Goal: Use online tool/utility

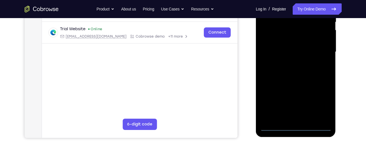
scroll to position [126, 0]
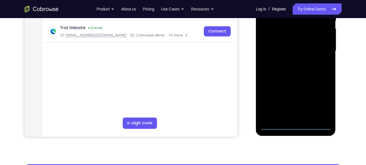
click at [293, 122] on div at bounding box center [295, 51] width 71 height 159
click at [293, 126] on div at bounding box center [295, 51] width 71 height 159
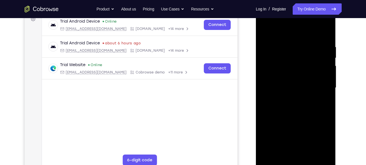
scroll to position [88, 0]
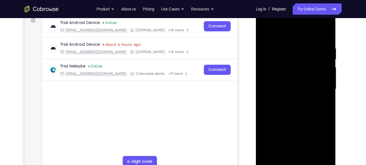
click at [318, 138] on div at bounding box center [295, 89] width 71 height 159
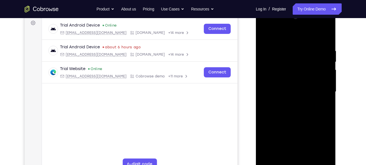
scroll to position [85, 0]
click at [293, 35] on div at bounding box center [295, 92] width 71 height 159
click at [292, 59] on div at bounding box center [295, 92] width 71 height 159
drag, startPoint x: 291, startPoint y: 102, endPoint x: 314, endPoint y: 28, distance: 77.3
click at [314, 28] on div at bounding box center [295, 92] width 71 height 159
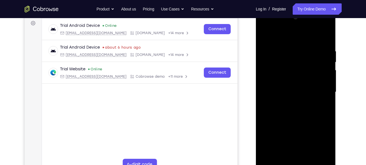
drag, startPoint x: 291, startPoint y: 121, endPoint x: 313, endPoint y: 28, distance: 95.0
click at [313, 28] on div at bounding box center [295, 92] width 71 height 159
click at [290, 51] on div at bounding box center [295, 92] width 71 height 159
click at [279, 114] on div at bounding box center [295, 92] width 71 height 159
click at [276, 81] on div at bounding box center [295, 92] width 71 height 159
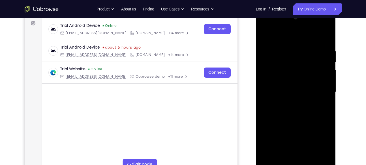
drag, startPoint x: 296, startPoint y: 146, endPoint x: 302, endPoint y: 58, distance: 88.3
click at [302, 58] on div at bounding box center [295, 92] width 71 height 159
click at [298, 84] on div at bounding box center [295, 92] width 71 height 159
click at [297, 132] on div at bounding box center [295, 92] width 71 height 159
drag, startPoint x: 297, startPoint y: 132, endPoint x: 301, endPoint y: 92, distance: 39.6
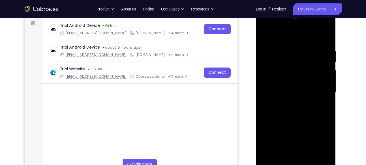
click at [301, 92] on div at bounding box center [295, 92] width 71 height 159
click at [318, 110] on div at bounding box center [295, 92] width 71 height 159
click at [289, 96] on div at bounding box center [295, 92] width 71 height 159
click at [276, 111] on div at bounding box center [295, 92] width 71 height 159
click at [283, 111] on div at bounding box center [295, 92] width 71 height 159
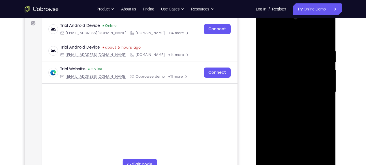
click at [287, 111] on div at bounding box center [295, 92] width 71 height 159
click at [294, 111] on div at bounding box center [295, 92] width 71 height 159
click at [298, 111] on div at bounding box center [295, 92] width 71 height 159
drag, startPoint x: 303, startPoint y: 145, endPoint x: 312, endPoint y: 68, distance: 77.0
click at [312, 68] on div at bounding box center [295, 92] width 71 height 159
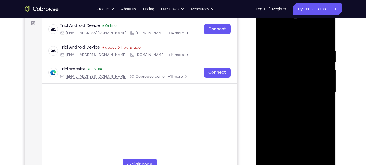
drag, startPoint x: 298, startPoint y: 140, endPoint x: 310, endPoint y: 60, distance: 81.1
click at [310, 60] on div at bounding box center [295, 92] width 71 height 159
click at [275, 103] on div at bounding box center [295, 92] width 71 height 159
click at [319, 33] on div at bounding box center [295, 92] width 71 height 159
click at [294, 126] on div at bounding box center [295, 92] width 71 height 159
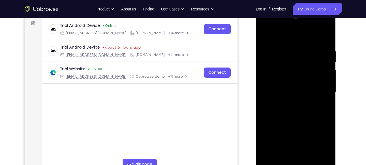
click at [277, 146] on div at bounding box center [295, 92] width 71 height 159
click at [277, 143] on div at bounding box center [295, 92] width 71 height 159
click at [281, 143] on div at bounding box center [295, 92] width 71 height 159
click at [286, 143] on div at bounding box center [295, 92] width 71 height 159
click at [282, 144] on div at bounding box center [295, 92] width 71 height 159
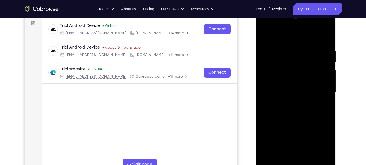
click at [282, 144] on div at bounding box center [295, 92] width 71 height 159
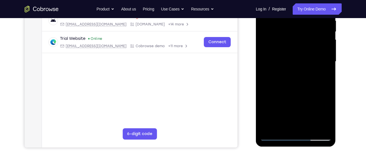
scroll to position [117, 0]
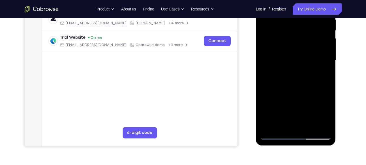
click at [306, 97] on div at bounding box center [295, 60] width 71 height 159
click at [299, 112] on div at bounding box center [295, 60] width 71 height 159
click at [303, 110] on div at bounding box center [295, 60] width 71 height 159
click at [301, 113] on div at bounding box center [295, 60] width 71 height 159
drag, startPoint x: 309, startPoint y: 107, endPoint x: 310, endPoint y: 80, distance: 26.9
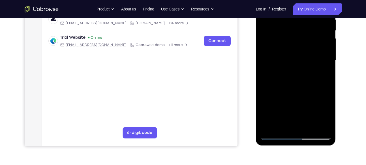
click at [310, 80] on div at bounding box center [295, 60] width 71 height 159
drag, startPoint x: 302, startPoint y: 113, endPoint x: 307, endPoint y: 82, distance: 31.5
click at [307, 82] on div at bounding box center [295, 60] width 71 height 159
drag, startPoint x: 299, startPoint y: 111, endPoint x: 309, endPoint y: 69, distance: 42.6
click at [309, 69] on div at bounding box center [295, 60] width 71 height 159
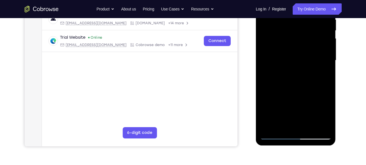
drag, startPoint x: 298, startPoint y: 110, endPoint x: 311, endPoint y: 80, distance: 32.2
click at [311, 80] on div at bounding box center [295, 60] width 71 height 159
drag, startPoint x: 308, startPoint y: 105, endPoint x: 312, endPoint y: 94, distance: 12.1
click at [312, 94] on div at bounding box center [295, 60] width 71 height 159
drag, startPoint x: 308, startPoint y: 109, endPoint x: 316, endPoint y: 79, distance: 31.7
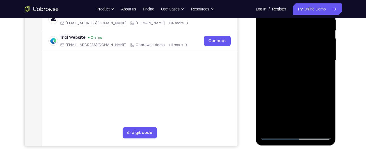
click at [316, 79] on div at bounding box center [295, 60] width 71 height 159
drag, startPoint x: 282, startPoint y: 62, endPoint x: 271, endPoint y: 158, distance: 96.4
click at [271, 147] on html "Online web based iOS Simulators and Android Emulators. Run iPhone, iPad, Mobile…" at bounding box center [296, 62] width 81 height 170
drag, startPoint x: 312, startPoint y: 44, endPoint x: 298, endPoint y: 104, distance: 61.4
click at [298, 104] on div at bounding box center [295, 60] width 71 height 159
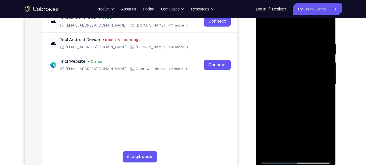
scroll to position [78, 0]
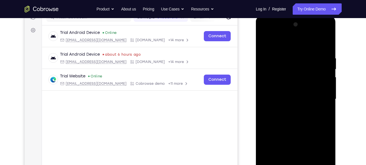
drag, startPoint x: 305, startPoint y: 101, endPoint x: 299, endPoint y: 112, distance: 13.4
click at [299, 112] on div at bounding box center [295, 99] width 71 height 159
drag, startPoint x: 299, startPoint y: 70, endPoint x: 298, endPoint y: 103, distance: 33.4
click at [298, 103] on div at bounding box center [295, 99] width 71 height 159
click at [273, 40] on div at bounding box center [295, 99] width 71 height 159
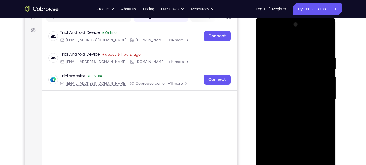
click at [282, 102] on div at bounding box center [295, 99] width 71 height 159
drag, startPoint x: 299, startPoint y: 103, endPoint x: 306, endPoint y: 48, distance: 54.8
click at [306, 48] on div at bounding box center [295, 99] width 71 height 159
drag, startPoint x: 294, startPoint y: 97, endPoint x: 306, endPoint y: 52, distance: 46.3
click at [306, 52] on div at bounding box center [295, 99] width 71 height 159
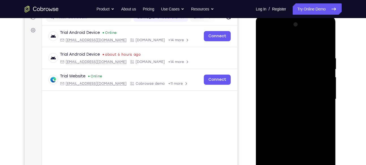
drag, startPoint x: 298, startPoint y: 110, endPoint x: 312, endPoint y: 49, distance: 61.9
click at [312, 49] on div at bounding box center [295, 99] width 71 height 159
drag, startPoint x: 307, startPoint y: 67, endPoint x: 303, endPoint y: 88, distance: 20.6
click at [303, 88] on div at bounding box center [295, 99] width 71 height 159
drag, startPoint x: 303, startPoint y: 88, endPoint x: 318, endPoint y: 42, distance: 47.9
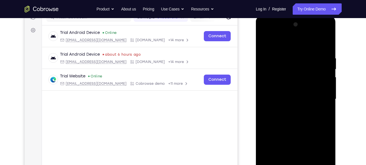
click at [318, 42] on div at bounding box center [295, 99] width 71 height 159
drag, startPoint x: 296, startPoint y: 94, endPoint x: 301, endPoint y: 84, distance: 10.5
click at [301, 84] on div at bounding box center [295, 99] width 71 height 159
drag, startPoint x: 301, startPoint y: 87, endPoint x: 309, endPoint y: 54, distance: 34.4
click at [309, 54] on div at bounding box center [295, 99] width 71 height 159
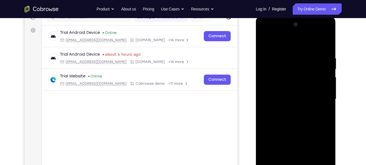
drag, startPoint x: 301, startPoint y: 90, endPoint x: 306, endPoint y: 73, distance: 17.7
click at [306, 73] on div at bounding box center [295, 99] width 71 height 159
drag, startPoint x: 300, startPoint y: 88, endPoint x: 312, endPoint y: 48, distance: 41.6
click at [312, 48] on div at bounding box center [295, 99] width 71 height 159
drag, startPoint x: 301, startPoint y: 89, endPoint x: 303, endPoint y: 83, distance: 6.4
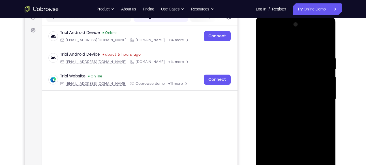
click at [303, 83] on div at bounding box center [295, 99] width 71 height 159
drag, startPoint x: 303, startPoint y: 83, endPoint x: 313, endPoint y: 45, distance: 39.2
click at [313, 45] on div at bounding box center [295, 99] width 71 height 159
drag, startPoint x: 303, startPoint y: 88, endPoint x: 308, endPoint y: 73, distance: 16.1
click at [308, 73] on div at bounding box center [295, 99] width 71 height 159
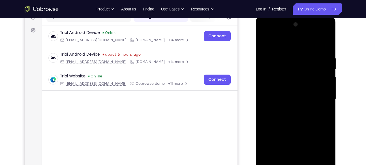
drag, startPoint x: 308, startPoint y: 73, endPoint x: 318, endPoint y: 42, distance: 32.5
click at [318, 42] on div at bounding box center [295, 99] width 71 height 159
drag, startPoint x: 303, startPoint y: 93, endPoint x: 308, endPoint y: 79, distance: 14.9
click at [308, 79] on div at bounding box center [295, 99] width 71 height 159
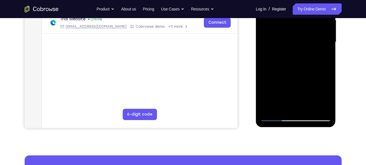
scroll to position [139, 0]
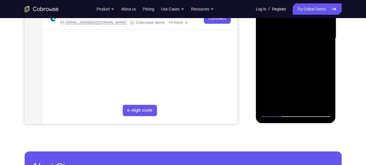
click at [290, 75] on div at bounding box center [295, 38] width 71 height 159
drag, startPoint x: 284, startPoint y: 83, endPoint x: 284, endPoint y: 80, distance: 2.8
click at [284, 80] on div at bounding box center [295, 38] width 71 height 159
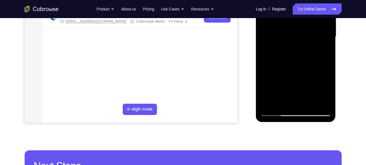
scroll to position [143, 0]
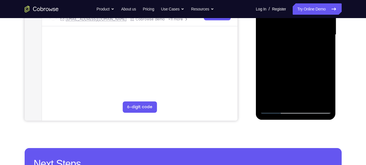
click at [284, 80] on div at bounding box center [295, 35] width 71 height 159
click at [280, 90] on div at bounding box center [295, 35] width 71 height 159
click at [284, 90] on div at bounding box center [295, 35] width 71 height 159
click at [289, 90] on div at bounding box center [295, 35] width 71 height 159
click at [292, 90] on div at bounding box center [295, 35] width 71 height 159
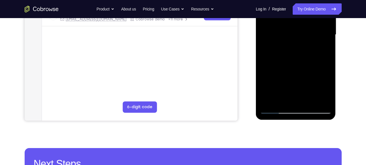
click at [295, 90] on div at bounding box center [295, 35] width 71 height 159
click at [297, 90] on div at bounding box center [295, 35] width 71 height 159
click at [300, 90] on div at bounding box center [295, 35] width 71 height 159
drag, startPoint x: 312, startPoint y: 79, endPoint x: 314, endPoint y: 40, distance: 38.9
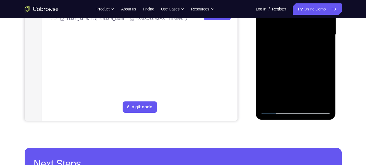
click at [314, 40] on div at bounding box center [295, 35] width 71 height 159
drag, startPoint x: 305, startPoint y: 82, endPoint x: 311, endPoint y: 58, distance: 24.3
click at [311, 58] on div at bounding box center [295, 35] width 71 height 159
drag, startPoint x: 301, startPoint y: 87, endPoint x: 307, endPoint y: 73, distance: 15.1
click at [307, 73] on div at bounding box center [295, 35] width 71 height 159
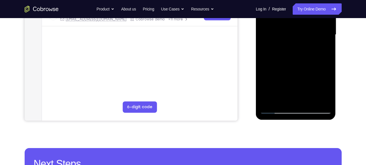
click at [283, 77] on div at bounding box center [295, 35] width 71 height 159
click at [296, 72] on div at bounding box center [295, 35] width 71 height 159
click at [321, 90] on div at bounding box center [295, 35] width 71 height 159
click at [279, 90] on div at bounding box center [295, 35] width 71 height 159
click at [276, 92] on div at bounding box center [295, 35] width 71 height 159
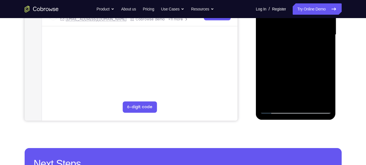
click at [278, 92] on div at bounding box center [295, 35] width 71 height 159
click at [284, 91] on div at bounding box center [295, 35] width 71 height 159
click at [289, 91] on div at bounding box center [295, 35] width 71 height 159
click at [293, 91] on div at bounding box center [295, 35] width 71 height 159
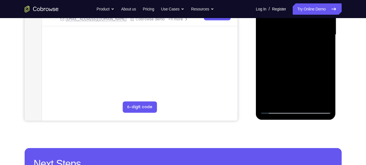
click at [299, 92] on div at bounding box center [295, 35] width 71 height 159
click at [298, 92] on div at bounding box center [295, 35] width 71 height 159
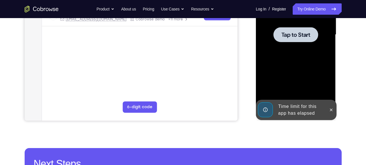
click at [324, 73] on div at bounding box center [295, 35] width 71 height 159
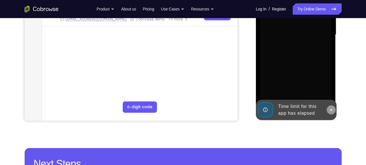
click at [332, 110] on icon at bounding box center [331, 110] width 5 height 5
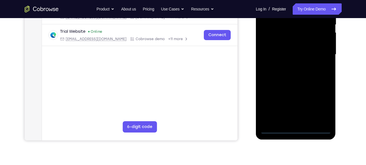
scroll to position [126, 0]
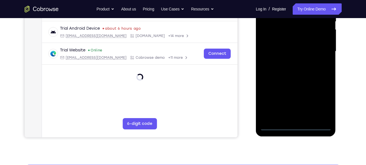
click at [294, 127] on div at bounding box center [295, 51] width 71 height 159
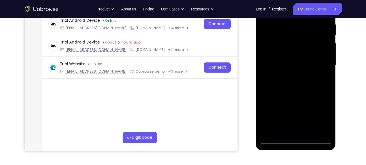
scroll to position [111, 0]
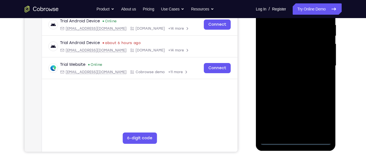
click at [320, 116] on div at bounding box center [295, 66] width 71 height 159
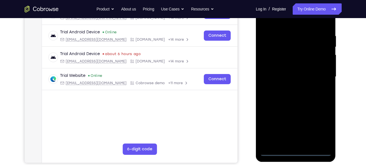
scroll to position [99, 0]
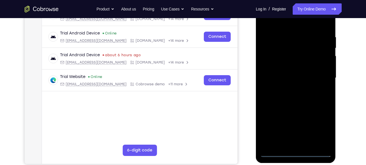
click at [292, 24] on div at bounding box center [295, 78] width 71 height 159
click at [290, 46] on div at bounding box center [295, 78] width 71 height 159
click at [299, 66] on div at bounding box center [295, 78] width 71 height 159
click at [292, 110] on div at bounding box center [295, 78] width 71 height 159
click at [324, 122] on div at bounding box center [295, 78] width 71 height 159
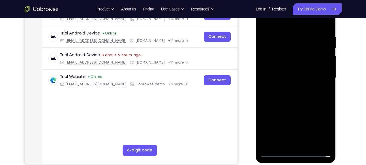
click at [320, 22] on div at bounding box center [295, 78] width 71 height 159
click at [284, 20] on div at bounding box center [295, 78] width 71 height 159
click at [275, 78] on div at bounding box center [295, 78] width 71 height 159
drag, startPoint x: 289, startPoint y: 107, endPoint x: 302, endPoint y: 40, distance: 68.5
click at [302, 40] on div at bounding box center [295, 78] width 71 height 159
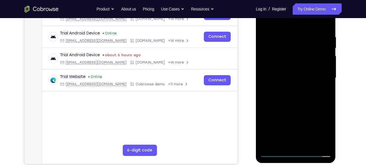
drag, startPoint x: 296, startPoint y: 106, endPoint x: 298, endPoint y: 154, distance: 48.2
click at [298, 154] on div at bounding box center [295, 78] width 71 height 159
drag, startPoint x: 316, startPoint y: 48, endPoint x: 314, endPoint y: 125, distance: 77.1
click at [314, 125] on div at bounding box center [295, 78] width 71 height 159
drag, startPoint x: 311, startPoint y: 49, endPoint x: 310, endPoint y: 111, distance: 62.1
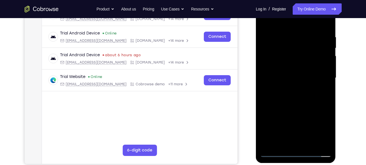
click at [310, 111] on div at bounding box center [295, 78] width 71 height 159
click at [318, 20] on div at bounding box center [295, 78] width 71 height 159
click at [287, 20] on div at bounding box center [295, 78] width 71 height 159
drag, startPoint x: 290, startPoint y: 119, endPoint x: 308, endPoint y: 57, distance: 64.6
click at [308, 57] on div at bounding box center [295, 78] width 71 height 159
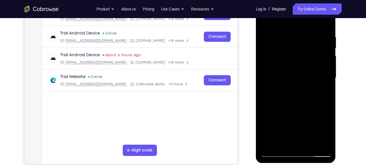
drag, startPoint x: 292, startPoint y: 117, endPoint x: 303, endPoint y: 77, distance: 41.2
click at [303, 77] on div at bounding box center [295, 78] width 71 height 159
drag, startPoint x: 293, startPoint y: 113, endPoint x: 308, endPoint y: 58, distance: 56.3
click at [308, 58] on div at bounding box center [295, 78] width 71 height 159
drag, startPoint x: 300, startPoint y: 97, endPoint x: 308, endPoint y: 68, distance: 30.2
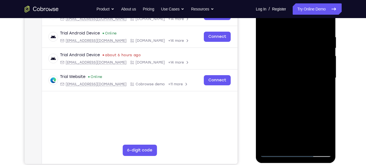
click at [308, 68] on div at bounding box center [295, 78] width 71 height 159
drag, startPoint x: 300, startPoint y: 118, endPoint x: 315, endPoint y: 66, distance: 53.8
click at [315, 66] on div at bounding box center [295, 78] width 71 height 159
drag, startPoint x: 294, startPoint y: 121, endPoint x: 309, endPoint y: 61, distance: 62.5
click at [309, 61] on div at bounding box center [295, 78] width 71 height 159
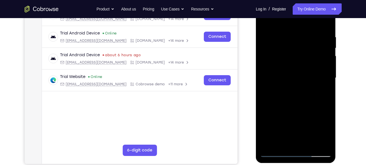
click at [301, 49] on div at bounding box center [295, 78] width 71 height 159
click at [295, 75] on div at bounding box center [295, 78] width 71 height 159
click at [291, 76] on div at bounding box center [295, 78] width 71 height 159
click at [282, 93] on div at bounding box center [295, 78] width 71 height 159
click at [282, 94] on div at bounding box center [295, 78] width 71 height 159
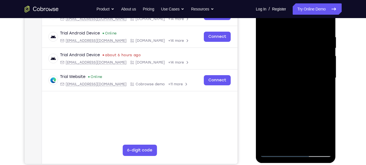
click at [282, 94] on div at bounding box center [295, 78] width 71 height 159
click at [294, 79] on div at bounding box center [295, 78] width 71 height 159
click at [280, 94] on div at bounding box center [295, 78] width 71 height 159
click at [279, 94] on div at bounding box center [295, 78] width 71 height 159
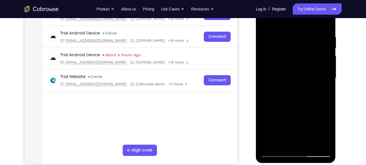
click at [279, 94] on div at bounding box center [295, 78] width 71 height 159
drag, startPoint x: 279, startPoint y: 94, endPoint x: 284, endPoint y: 93, distance: 5.5
click at [284, 93] on div at bounding box center [295, 78] width 71 height 159
click at [298, 61] on div at bounding box center [295, 78] width 71 height 159
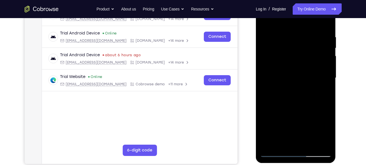
click at [298, 61] on div at bounding box center [295, 78] width 71 height 159
click at [295, 75] on div at bounding box center [295, 78] width 71 height 159
click at [286, 90] on div at bounding box center [295, 78] width 71 height 159
click at [285, 93] on div at bounding box center [295, 78] width 71 height 159
drag, startPoint x: 285, startPoint y: 93, endPoint x: 296, endPoint y: 94, distance: 10.5
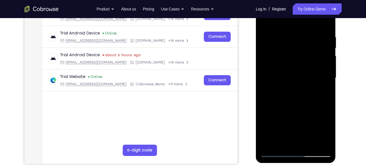
click at [296, 94] on div at bounding box center [295, 78] width 71 height 159
click at [301, 94] on div at bounding box center [295, 78] width 71 height 159
click at [304, 94] on div at bounding box center [295, 78] width 71 height 159
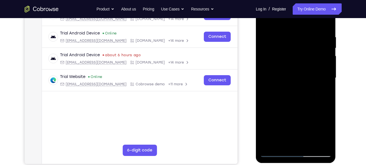
click at [304, 94] on div at bounding box center [295, 78] width 71 height 159
click at [309, 94] on div at bounding box center [295, 78] width 71 height 159
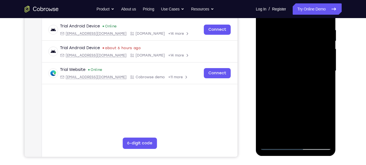
scroll to position [107, 0]
drag, startPoint x: 309, startPoint y: 87, endPoint x: 311, endPoint y: 53, distance: 33.6
click at [311, 53] on div at bounding box center [295, 70] width 71 height 159
drag, startPoint x: 301, startPoint y: 81, endPoint x: 310, endPoint y: 32, distance: 49.8
click at [310, 32] on div at bounding box center [295, 70] width 71 height 159
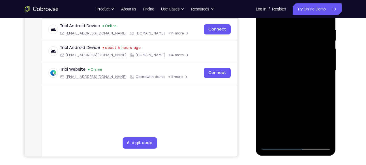
drag, startPoint x: 301, startPoint y: 83, endPoint x: 313, endPoint y: 43, distance: 41.7
click at [313, 43] on div at bounding box center [295, 70] width 71 height 159
drag, startPoint x: 279, startPoint y: 96, endPoint x: 292, endPoint y: 59, distance: 39.0
click at [292, 59] on div at bounding box center [295, 70] width 71 height 159
drag, startPoint x: 292, startPoint y: 100, endPoint x: 302, endPoint y: 59, distance: 42.9
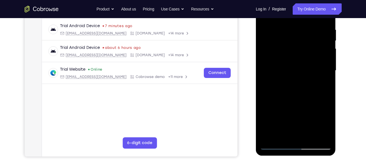
click at [302, 59] on div at bounding box center [295, 70] width 71 height 159
drag, startPoint x: 297, startPoint y: 110, endPoint x: 304, endPoint y: 86, distance: 25.2
click at [304, 86] on div at bounding box center [295, 70] width 71 height 159
drag, startPoint x: 298, startPoint y: 110, endPoint x: 314, endPoint y: 55, distance: 57.3
click at [314, 55] on div at bounding box center [295, 70] width 71 height 159
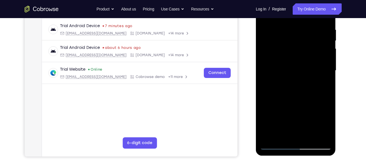
drag, startPoint x: 305, startPoint y: 95, endPoint x: 323, endPoint y: 48, distance: 50.9
click at [323, 48] on div at bounding box center [295, 70] width 71 height 159
drag, startPoint x: 314, startPoint y: 95, endPoint x: 320, endPoint y: 71, distance: 24.8
click at [320, 71] on div at bounding box center [295, 70] width 71 height 159
drag, startPoint x: 298, startPoint y: 110, endPoint x: 309, endPoint y: 58, distance: 53.8
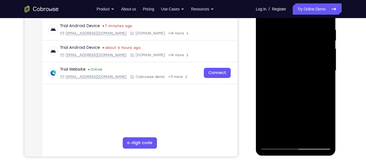
click at [309, 58] on div at bounding box center [295, 70] width 71 height 159
drag, startPoint x: 297, startPoint y: 132, endPoint x: 313, endPoint y: 84, distance: 50.3
click at [313, 84] on div at bounding box center [295, 70] width 71 height 159
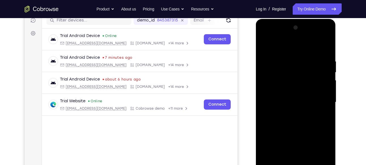
scroll to position [73, 0]
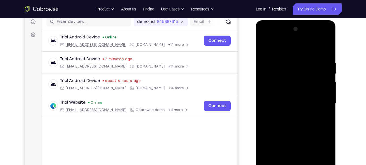
click at [294, 38] on div at bounding box center [295, 104] width 71 height 159
drag, startPoint x: 287, startPoint y: 112, endPoint x: 301, endPoint y: 25, distance: 87.8
click at [301, 25] on div at bounding box center [295, 104] width 71 height 159
drag, startPoint x: 289, startPoint y: 121, endPoint x: 300, endPoint y: 54, distance: 67.8
click at [300, 54] on div at bounding box center [295, 104] width 71 height 159
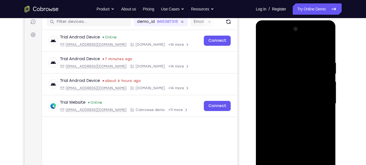
click at [286, 73] on div at bounding box center [295, 104] width 71 height 159
click at [279, 128] on div at bounding box center [295, 104] width 71 height 159
click at [276, 107] on div at bounding box center [295, 104] width 71 height 159
drag, startPoint x: 299, startPoint y: 137, endPoint x: 299, endPoint y: 52, distance: 85.0
click at [299, 52] on div at bounding box center [295, 104] width 71 height 159
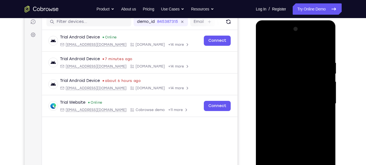
drag, startPoint x: 303, startPoint y: 142, endPoint x: 306, endPoint y: 5, distance: 136.3
click at [306, 20] on html "Online web based iOS Simulators and Android Emulators. Run iPhone, iPad, Mobile…" at bounding box center [296, 105] width 81 height 170
drag, startPoint x: 297, startPoint y: 131, endPoint x: 300, endPoint y: 104, distance: 26.8
click at [300, 104] on div at bounding box center [295, 104] width 71 height 159
click at [300, 111] on div at bounding box center [295, 104] width 71 height 159
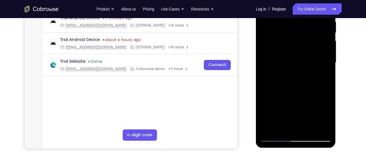
scroll to position [114, 0]
click at [294, 93] on div at bounding box center [295, 63] width 71 height 159
click at [323, 115] on div at bounding box center [295, 63] width 71 height 159
click at [288, 104] on div at bounding box center [295, 63] width 71 height 159
click at [280, 114] on div at bounding box center [295, 63] width 71 height 159
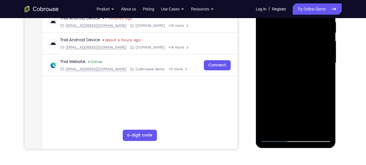
click at [274, 115] on div at bounding box center [295, 63] width 71 height 159
click at [276, 115] on div at bounding box center [295, 63] width 71 height 159
click at [277, 115] on div at bounding box center [295, 63] width 71 height 159
click at [279, 115] on div at bounding box center [295, 63] width 71 height 159
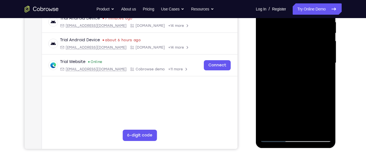
click at [280, 115] on div at bounding box center [295, 63] width 71 height 159
click at [282, 115] on div at bounding box center [295, 63] width 71 height 159
click at [284, 115] on div at bounding box center [295, 63] width 71 height 159
click at [287, 115] on div at bounding box center [295, 63] width 71 height 159
click at [286, 115] on div at bounding box center [295, 63] width 71 height 159
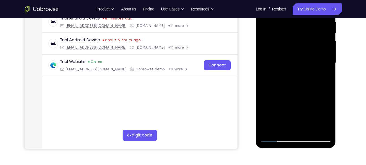
click at [322, 94] on div at bounding box center [295, 63] width 71 height 159
click at [290, 115] on div at bounding box center [295, 63] width 71 height 159
click at [291, 115] on div at bounding box center [295, 63] width 71 height 159
click at [294, 116] on div at bounding box center [295, 63] width 71 height 159
click at [296, 116] on div at bounding box center [295, 63] width 71 height 159
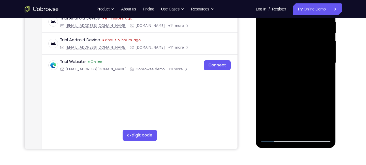
click at [296, 116] on div at bounding box center [295, 63] width 71 height 159
click at [297, 116] on div at bounding box center [295, 63] width 71 height 159
click at [299, 116] on div at bounding box center [295, 63] width 71 height 159
drag, startPoint x: 320, startPoint y: 109, endPoint x: 320, endPoint y: 70, distance: 39.1
click at [320, 70] on div at bounding box center [295, 63] width 71 height 159
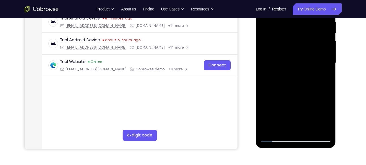
click at [309, 109] on div at bounding box center [295, 63] width 71 height 159
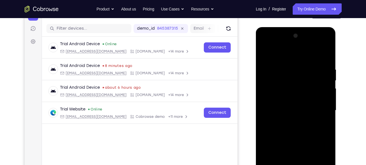
scroll to position [66, 0]
click at [320, 50] on div at bounding box center [295, 111] width 71 height 159
click at [321, 51] on div at bounding box center [295, 111] width 71 height 159
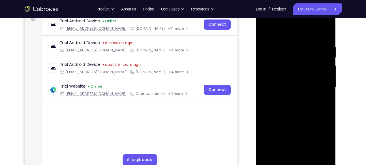
scroll to position [92, 0]
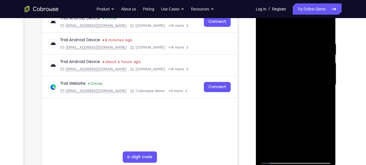
click at [293, 118] on div at bounding box center [295, 85] width 71 height 159
click at [321, 119] on div at bounding box center [295, 85] width 71 height 159
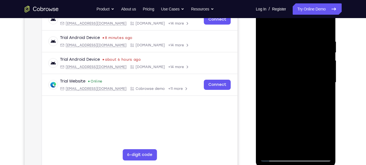
scroll to position [95, 0]
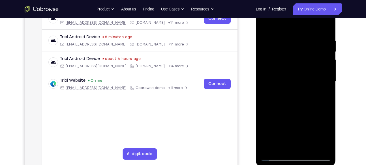
click at [277, 134] on div at bounding box center [295, 82] width 71 height 159
click at [279, 134] on div at bounding box center [295, 82] width 71 height 159
click at [281, 134] on div at bounding box center [295, 82] width 71 height 159
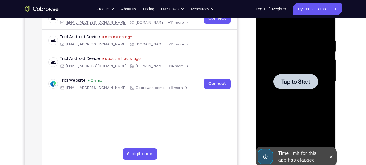
click at [295, 86] on div at bounding box center [296, 81] width 45 height 15
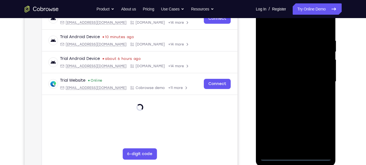
click at [298, 158] on div at bounding box center [295, 82] width 71 height 159
click at [321, 131] on div at bounding box center [295, 82] width 71 height 159
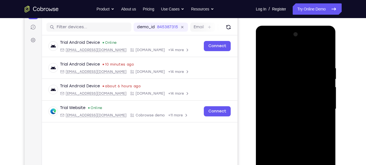
scroll to position [67, 0]
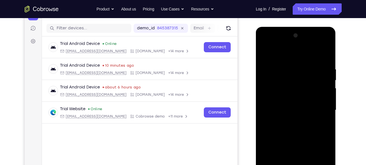
click at [292, 45] on div at bounding box center [295, 110] width 71 height 159
click at [299, 96] on div at bounding box center [295, 110] width 71 height 159
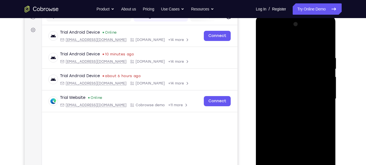
scroll to position [79, 0]
click at [286, 131] on div at bounding box center [295, 98] width 71 height 159
drag, startPoint x: 309, startPoint y: 122, endPoint x: 309, endPoint y: 108, distance: 13.6
click at [309, 108] on div at bounding box center [295, 98] width 71 height 159
click at [324, 140] on div at bounding box center [295, 98] width 71 height 159
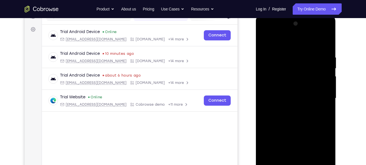
drag, startPoint x: 296, startPoint y: 103, endPoint x: 296, endPoint y: 112, distance: 9.9
click at [296, 112] on div at bounding box center [295, 98] width 71 height 159
click at [320, 43] on div at bounding box center [295, 98] width 71 height 159
click at [272, 68] on div at bounding box center [295, 98] width 71 height 159
drag, startPoint x: 299, startPoint y: 137, endPoint x: 306, endPoint y: 156, distance: 20.8
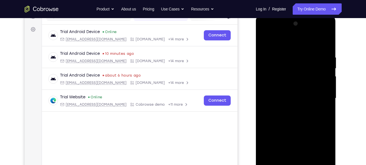
click at [306, 156] on div at bounding box center [295, 98] width 71 height 159
click at [319, 41] on div at bounding box center [295, 98] width 71 height 159
click at [320, 41] on div at bounding box center [295, 98] width 71 height 159
click at [314, 41] on div at bounding box center [295, 98] width 71 height 159
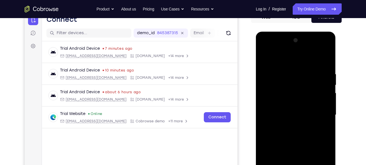
scroll to position [62, 0]
click at [270, 75] on div at bounding box center [295, 115] width 71 height 159
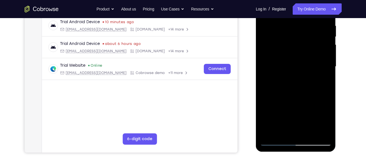
scroll to position [113, 0]
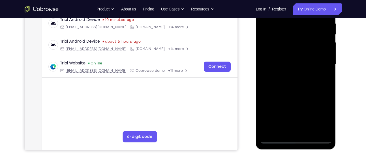
drag, startPoint x: 296, startPoint y: 116, endPoint x: 310, endPoint y: 59, distance: 58.9
click at [310, 59] on div at bounding box center [295, 64] width 71 height 159
drag, startPoint x: 306, startPoint y: 107, endPoint x: 319, endPoint y: 39, distance: 68.9
click at [319, 39] on div at bounding box center [295, 64] width 71 height 159
drag, startPoint x: 302, startPoint y: 97, endPoint x: 313, endPoint y: 51, distance: 46.7
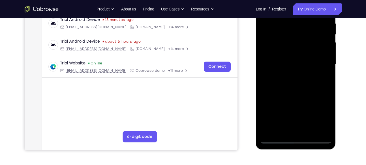
click at [313, 51] on div at bounding box center [295, 64] width 71 height 159
drag, startPoint x: 302, startPoint y: 105, endPoint x: 315, endPoint y: 44, distance: 62.6
click at [315, 44] on div at bounding box center [295, 64] width 71 height 159
drag, startPoint x: 299, startPoint y: 100, endPoint x: 314, endPoint y: 47, distance: 54.7
click at [314, 47] on div at bounding box center [295, 64] width 71 height 159
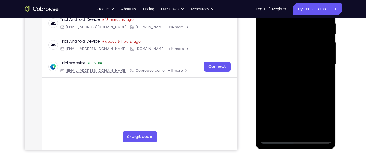
drag, startPoint x: 300, startPoint y: 98, endPoint x: 312, endPoint y: 34, distance: 65.4
click at [312, 34] on div at bounding box center [295, 64] width 71 height 159
drag, startPoint x: 303, startPoint y: 89, endPoint x: 312, endPoint y: 37, distance: 52.8
click at [312, 37] on div at bounding box center [295, 64] width 71 height 159
drag, startPoint x: 306, startPoint y: 89, endPoint x: 317, endPoint y: 49, distance: 41.6
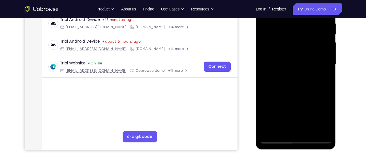
click at [317, 49] on div at bounding box center [295, 64] width 71 height 159
drag, startPoint x: 305, startPoint y: 96, endPoint x: 323, endPoint y: 29, distance: 69.3
click at [323, 29] on div at bounding box center [295, 64] width 71 height 159
drag, startPoint x: 302, startPoint y: 92, endPoint x: 326, endPoint y: 32, distance: 65.3
click at [326, 32] on div at bounding box center [295, 64] width 71 height 159
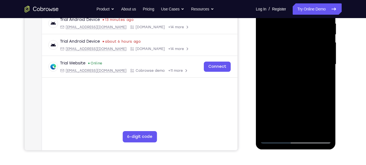
drag, startPoint x: 294, startPoint y: 123, endPoint x: 313, endPoint y: 58, distance: 68.0
click at [313, 58] on div at bounding box center [295, 64] width 71 height 159
drag, startPoint x: 300, startPoint y: 81, endPoint x: 307, endPoint y: 39, distance: 42.9
click at [307, 39] on div at bounding box center [295, 64] width 71 height 159
drag, startPoint x: 300, startPoint y: 90, endPoint x: 302, endPoint y: 74, distance: 15.4
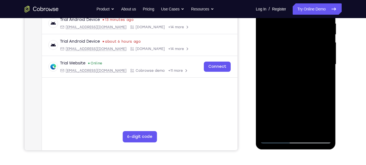
click at [302, 74] on div at bounding box center [295, 64] width 71 height 159
click at [303, 92] on div at bounding box center [295, 64] width 71 height 159
click at [296, 63] on div at bounding box center [295, 64] width 71 height 159
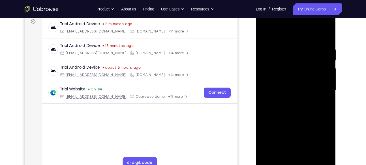
scroll to position [87, 0]
click at [312, 87] on div at bounding box center [295, 90] width 71 height 159
click at [279, 105] on div at bounding box center [295, 90] width 71 height 159
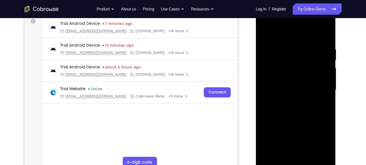
drag, startPoint x: 279, startPoint y: 105, endPoint x: 284, endPoint y: 106, distance: 5.2
click at [284, 106] on div at bounding box center [295, 90] width 71 height 159
click at [303, 73] on div at bounding box center [295, 90] width 71 height 159
click at [315, 90] on div at bounding box center [295, 90] width 71 height 159
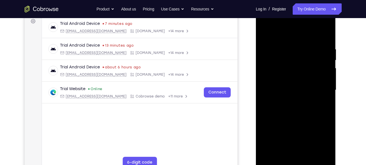
click at [315, 90] on div at bounding box center [295, 90] width 71 height 159
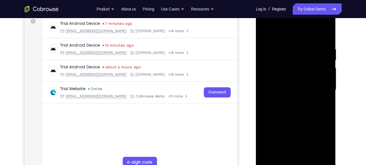
click at [315, 90] on div at bounding box center [295, 90] width 71 height 159
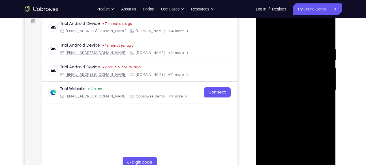
drag, startPoint x: 266, startPoint y: 90, endPoint x: 271, endPoint y: 89, distance: 4.9
click at [271, 89] on div at bounding box center [295, 90] width 71 height 159
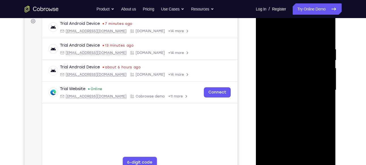
click at [271, 89] on div at bounding box center [295, 90] width 71 height 159
click at [318, 88] on div at bounding box center [295, 90] width 71 height 159
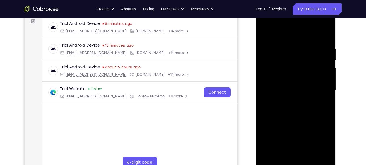
click at [318, 88] on div at bounding box center [295, 90] width 71 height 159
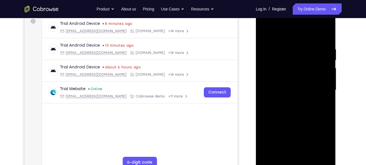
click at [318, 88] on div at bounding box center [295, 90] width 71 height 159
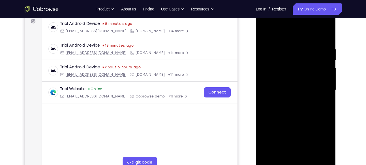
click at [318, 88] on div at bounding box center [295, 90] width 71 height 159
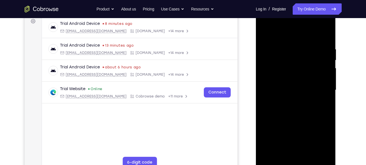
click at [318, 88] on div at bounding box center [295, 90] width 71 height 159
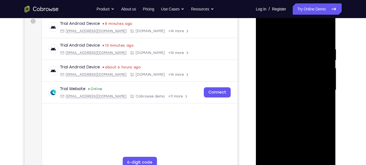
click at [318, 88] on div at bounding box center [295, 90] width 71 height 159
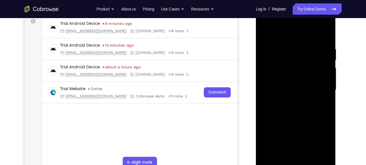
click at [318, 88] on div at bounding box center [295, 90] width 71 height 159
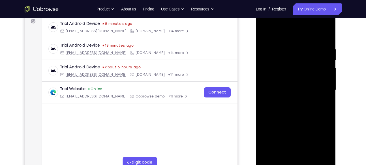
click at [318, 88] on div at bounding box center [295, 90] width 71 height 159
click at [312, 95] on div at bounding box center [295, 90] width 71 height 159
click at [289, 104] on div at bounding box center [295, 90] width 71 height 159
click at [287, 106] on div at bounding box center [295, 90] width 71 height 159
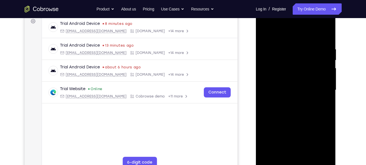
click at [287, 106] on div at bounding box center [295, 90] width 71 height 159
click at [277, 83] on div at bounding box center [295, 90] width 71 height 159
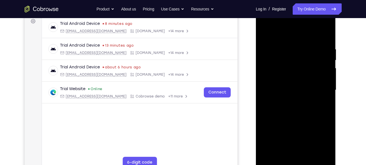
click at [277, 83] on div at bounding box center [295, 90] width 71 height 159
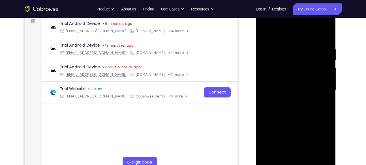
click at [312, 86] on div at bounding box center [295, 90] width 71 height 159
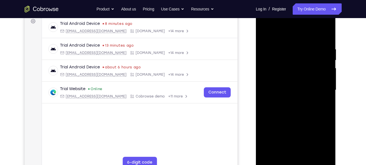
click at [312, 86] on div at bounding box center [295, 90] width 71 height 159
drag, startPoint x: 311, startPoint y: 119, endPoint x: 319, endPoint y: 45, distance: 74.4
click at [319, 45] on div at bounding box center [295, 90] width 71 height 159
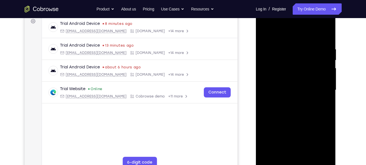
drag, startPoint x: 315, startPoint y: 114, endPoint x: 321, endPoint y: 53, distance: 61.2
click at [321, 53] on div at bounding box center [295, 90] width 71 height 159
drag, startPoint x: 309, startPoint y: 122, endPoint x: 321, endPoint y: 50, distance: 73.0
click at [321, 50] on div at bounding box center [295, 90] width 71 height 159
drag, startPoint x: 312, startPoint y: 104, endPoint x: 323, endPoint y: 43, distance: 61.3
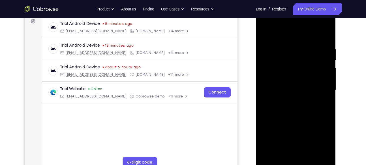
click at [323, 43] on div at bounding box center [295, 90] width 71 height 159
drag, startPoint x: 311, startPoint y: 115, endPoint x: 324, endPoint y: 54, distance: 61.7
click at [324, 54] on div at bounding box center [295, 90] width 71 height 159
click at [314, 76] on div at bounding box center [295, 90] width 71 height 159
click at [295, 86] on div at bounding box center [295, 90] width 71 height 159
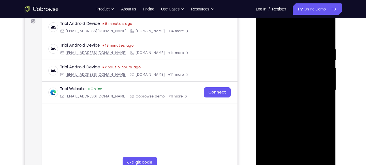
click at [295, 86] on div at bounding box center [295, 90] width 71 height 159
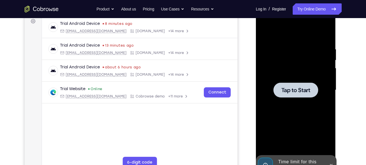
click at [303, 91] on span "Tap to Start" at bounding box center [296, 91] width 29 height 6
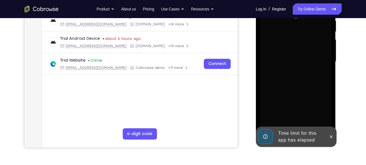
scroll to position [116, 0]
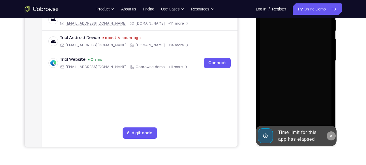
click at [333, 136] on icon at bounding box center [331, 136] width 5 height 5
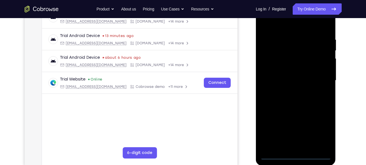
scroll to position [95, 0]
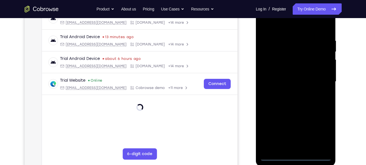
click at [295, 154] on div at bounding box center [295, 82] width 71 height 159
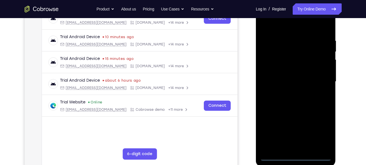
click at [297, 156] on div at bounding box center [295, 82] width 71 height 159
click at [321, 130] on div at bounding box center [295, 82] width 71 height 159
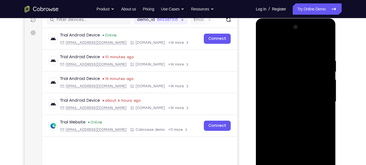
scroll to position [75, 0]
click at [288, 48] on div at bounding box center [295, 102] width 71 height 159
click at [289, 72] on div at bounding box center [295, 102] width 71 height 159
drag, startPoint x: 301, startPoint y: 135, endPoint x: 307, endPoint y: 40, distance: 95.4
click at [307, 40] on div at bounding box center [295, 102] width 71 height 159
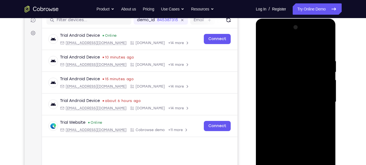
drag, startPoint x: 299, startPoint y: 143, endPoint x: 309, endPoint y: 62, distance: 81.7
click at [309, 62] on div at bounding box center [295, 102] width 71 height 159
click at [287, 88] on div at bounding box center [295, 102] width 71 height 159
click at [277, 124] on div at bounding box center [295, 102] width 71 height 159
click at [276, 91] on div at bounding box center [295, 102] width 71 height 159
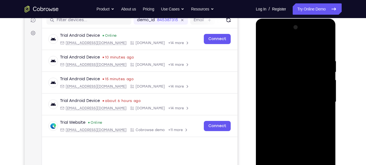
drag, startPoint x: 304, startPoint y: 136, endPoint x: 309, endPoint y: 74, distance: 62.8
click at [309, 74] on div at bounding box center [295, 102] width 71 height 159
drag, startPoint x: 310, startPoint y: 120, endPoint x: 312, endPoint y: 37, distance: 82.8
click at [312, 37] on div at bounding box center [295, 102] width 71 height 159
drag, startPoint x: 310, startPoint y: 104, endPoint x: 311, endPoint y: 96, distance: 7.7
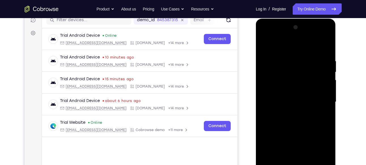
click at [311, 96] on div at bounding box center [295, 102] width 71 height 159
drag, startPoint x: 301, startPoint y: 138, endPoint x: 313, endPoint y: 56, distance: 82.8
click at [313, 56] on div at bounding box center [295, 102] width 71 height 159
drag, startPoint x: 309, startPoint y: 147, endPoint x: 319, endPoint y: 97, distance: 51.2
click at [319, 97] on div at bounding box center [295, 102] width 71 height 159
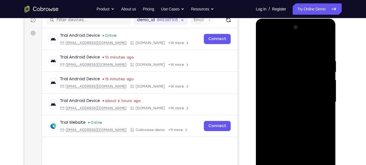
click at [319, 97] on div at bounding box center [295, 102] width 71 height 159
click at [295, 129] on div at bounding box center [295, 102] width 71 height 159
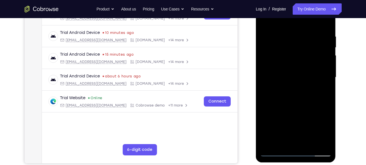
click at [321, 128] on div at bounding box center [295, 77] width 71 height 159
drag, startPoint x: 303, startPoint y: 141, endPoint x: 308, endPoint y: 56, distance: 85.1
click at [308, 56] on div at bounding box center [295, 77] width 71 height 159
drag, startPoint x: 299, startPoint y: 122, endPoint x: 317, endPoint y: 39, distance: 84.8
click at [317, 39] on div at bounding box center [295, 77] width 71 height 159
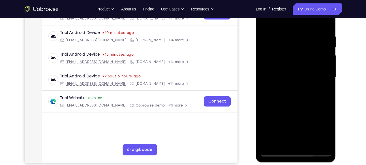
drag, startPoint x: 313, startPoint y: 80, endPoint x: 313, endPoint y: 86, distance: 6.2
click at [313, 86] on div at bounding box center [295, 77] width 71 height 159
drag, startPoint x: 309, startPoint y: 82, endPoint x: 309, endPoint y: 137, distance: 54.4
click at [309, 137] on div at bounding box center [295, 77] width 71 height 159
drag, startPoint x: 298, startPoint y: 86, endPoint x: 298, endPoint y: 134, distance: 48.5
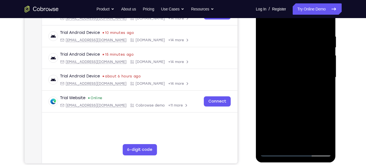
click at [298, 134] on div at bounding box center [295, 77] width 71 height 159
drag, startPoint x: 299, startPoint y: 66, endPoint x: 298, endPoint y: 99, distance: 32.9
click at [298, 99] on div at bounding box center [295, 77] width 71 height 159
click at [290, 80] on div at bounding box center [295, 77] width 71 height 159
click at [280, 105] on div at bounding box center [295, 77] width 71 height 159
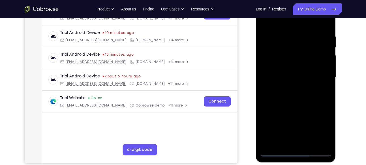
click at [282, 105] on div at bounding box center [295, 77] width 71 height 159
click at [287, 105] on div at bounding box center [295, 77] width 71 height 159
click at [284, 105] on div at bounding box center [295, 77] width 71 height 159
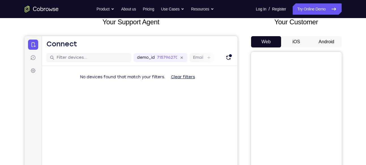
scroll to position [19, 0]
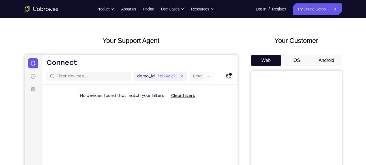
click at [330, 57] on button "Android" at bounding box center [327, 60] width 30 height 11
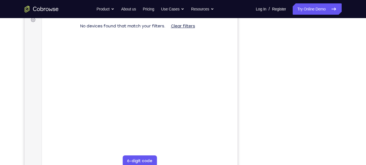
scroll to position [90, 0]
